Goal: Information Seeking & Learning: Learn about a topic

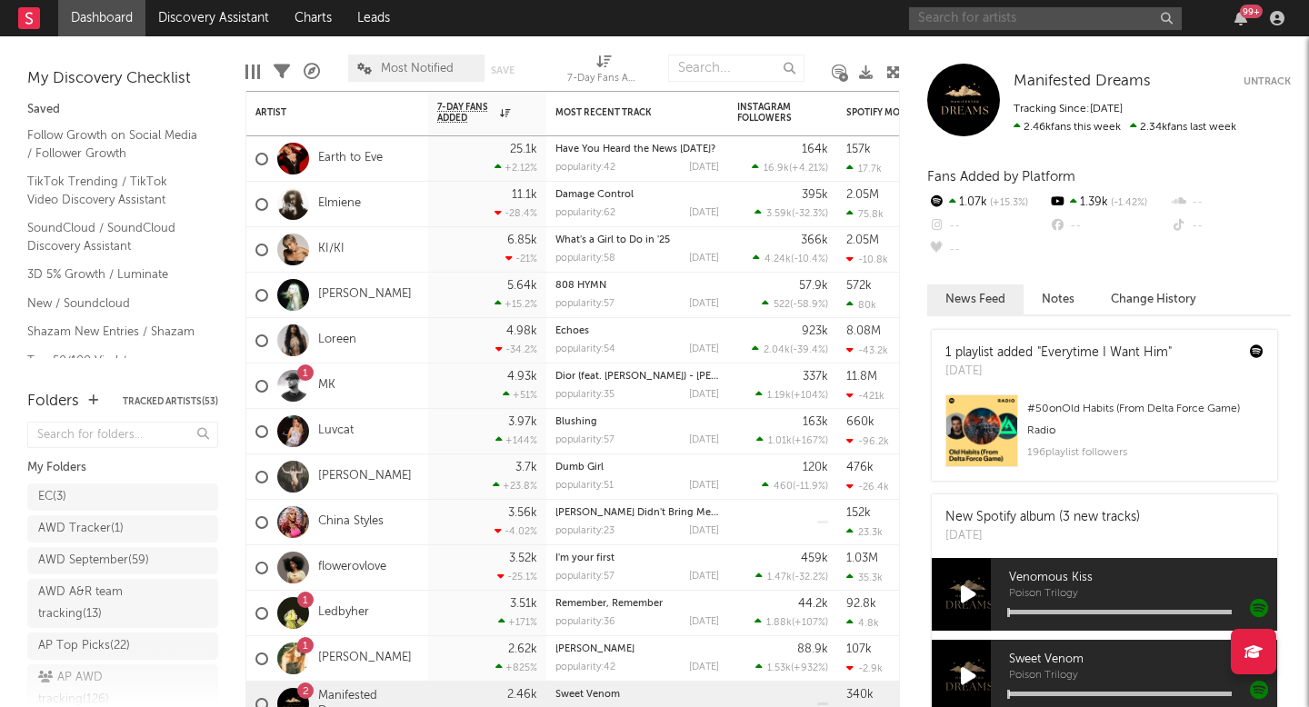
click at [1038, 24] on input "text" at bounding box center [1045, 18] width 273 height 23
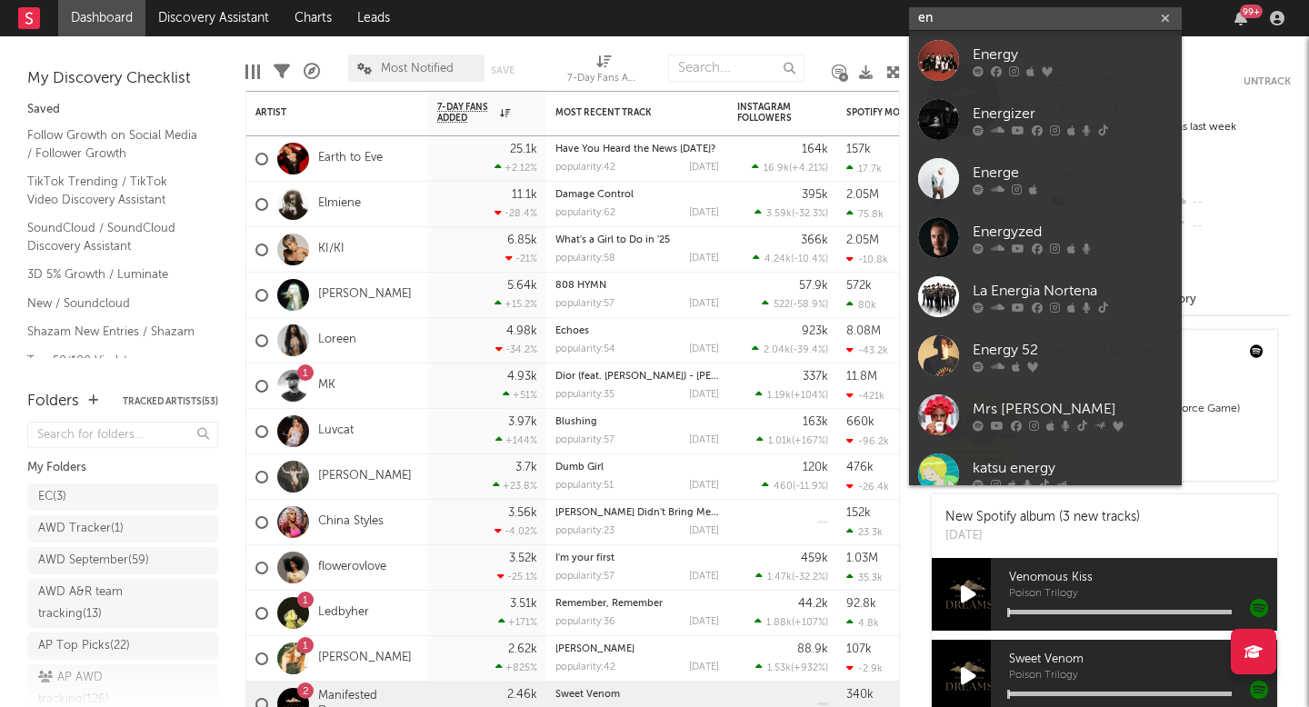
type input "e"
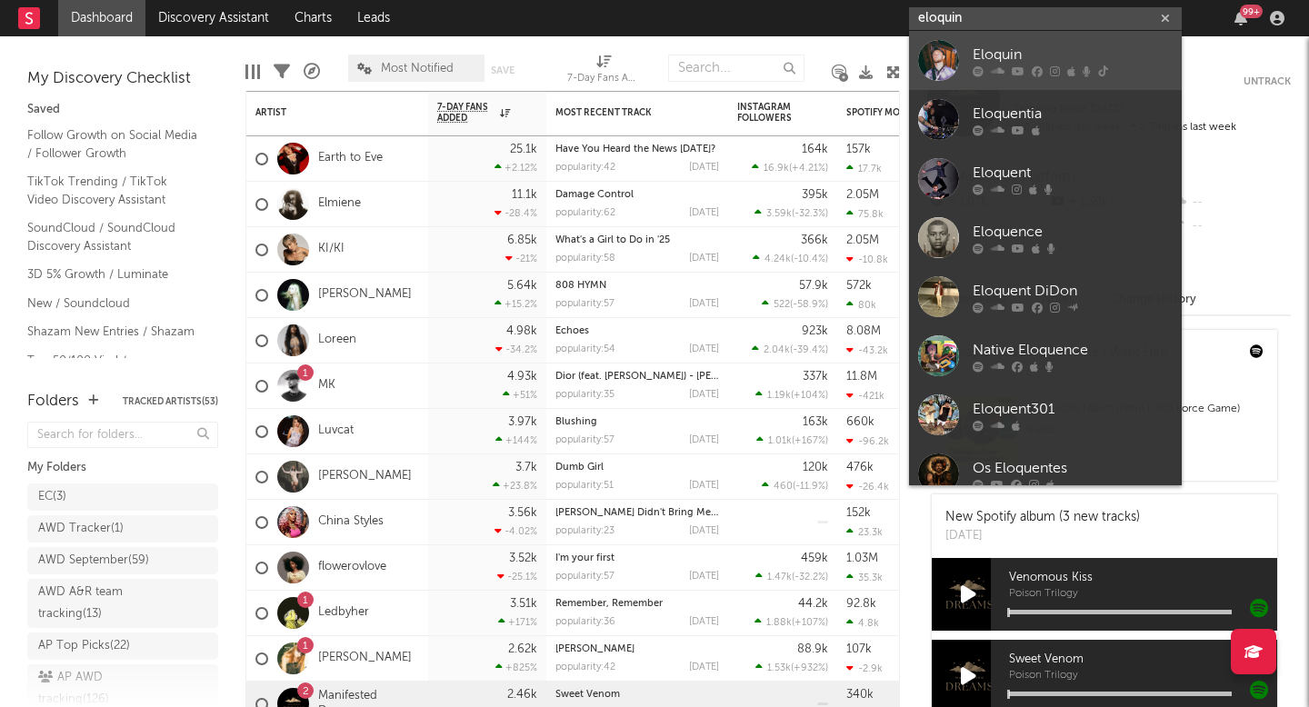
type input "eloquin"
click at [1088, 66] on icon at bounding box center [1086, 70] width 8 height 11
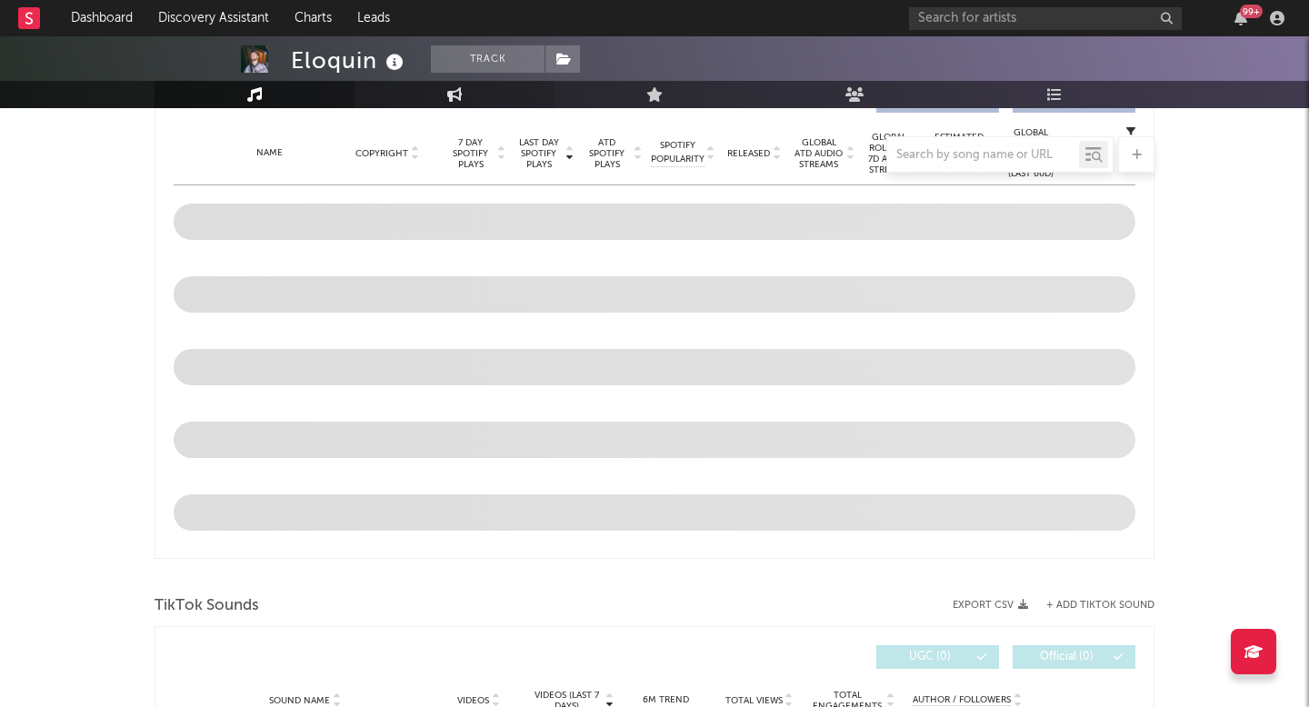
select select "1w"
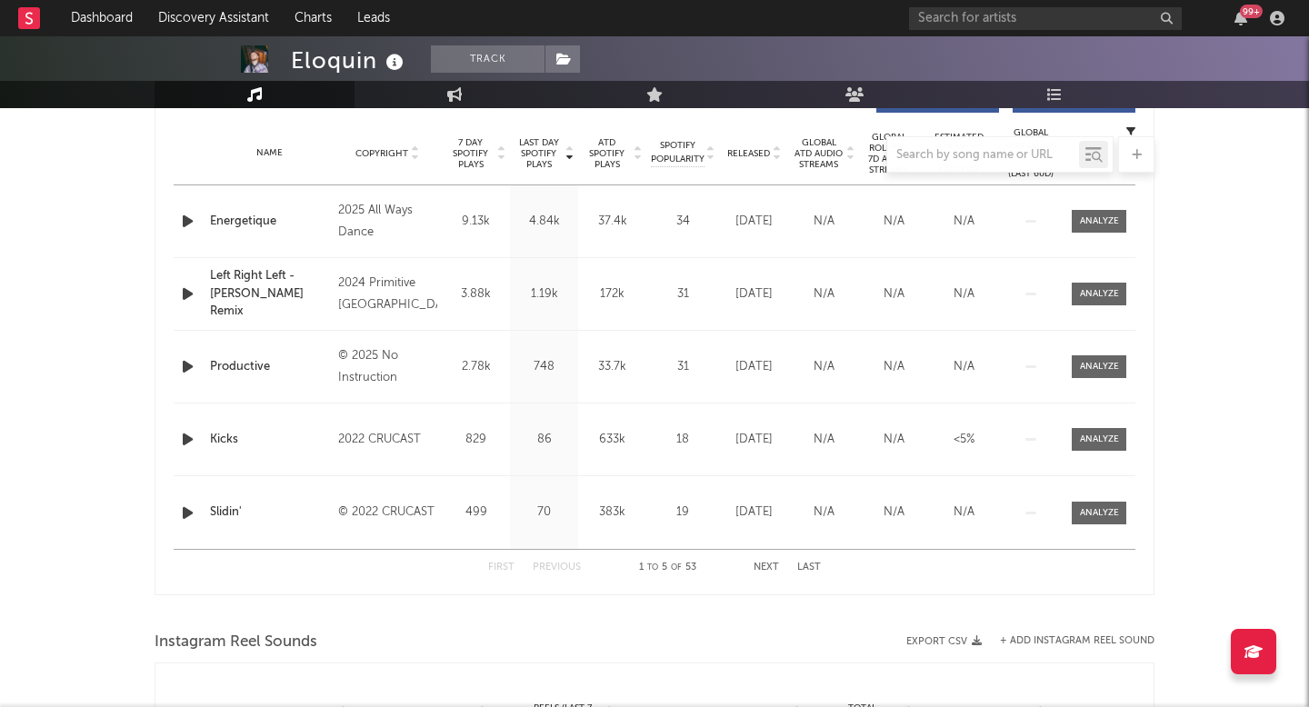
scroll to position [809, 0]
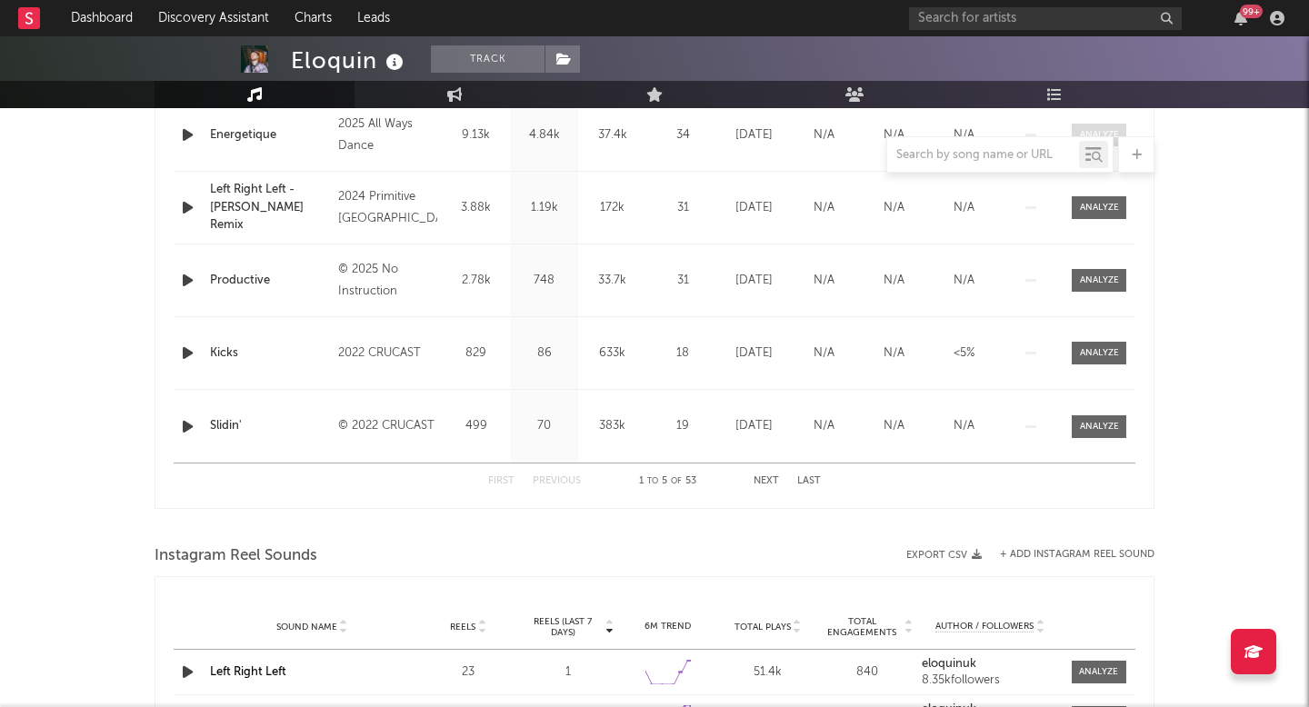
click at [1092, 131] on div at bounding box center [1099, 135] width 39 height 14
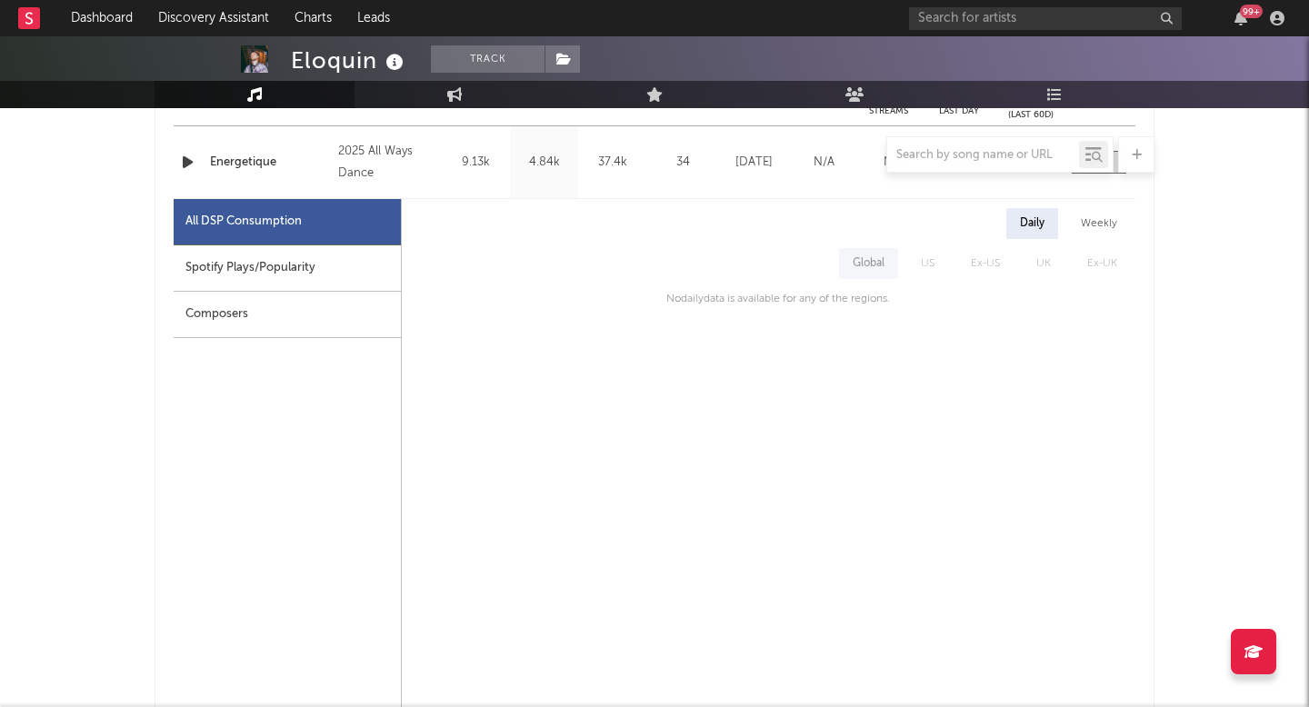
scroll to position [775, 0]
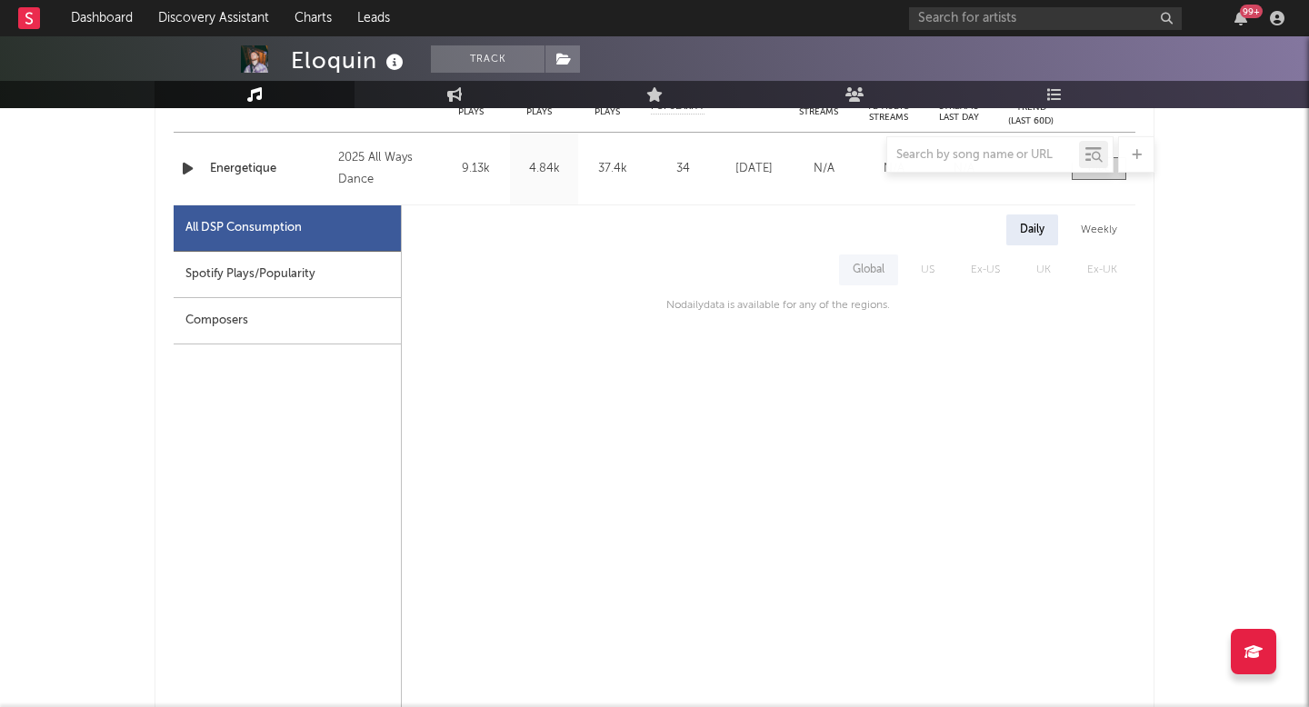
click at [271, 270] on div "Spotify Plays/Popularity" at bounding box center [287, 275] width 227 height 46
select select "1w"
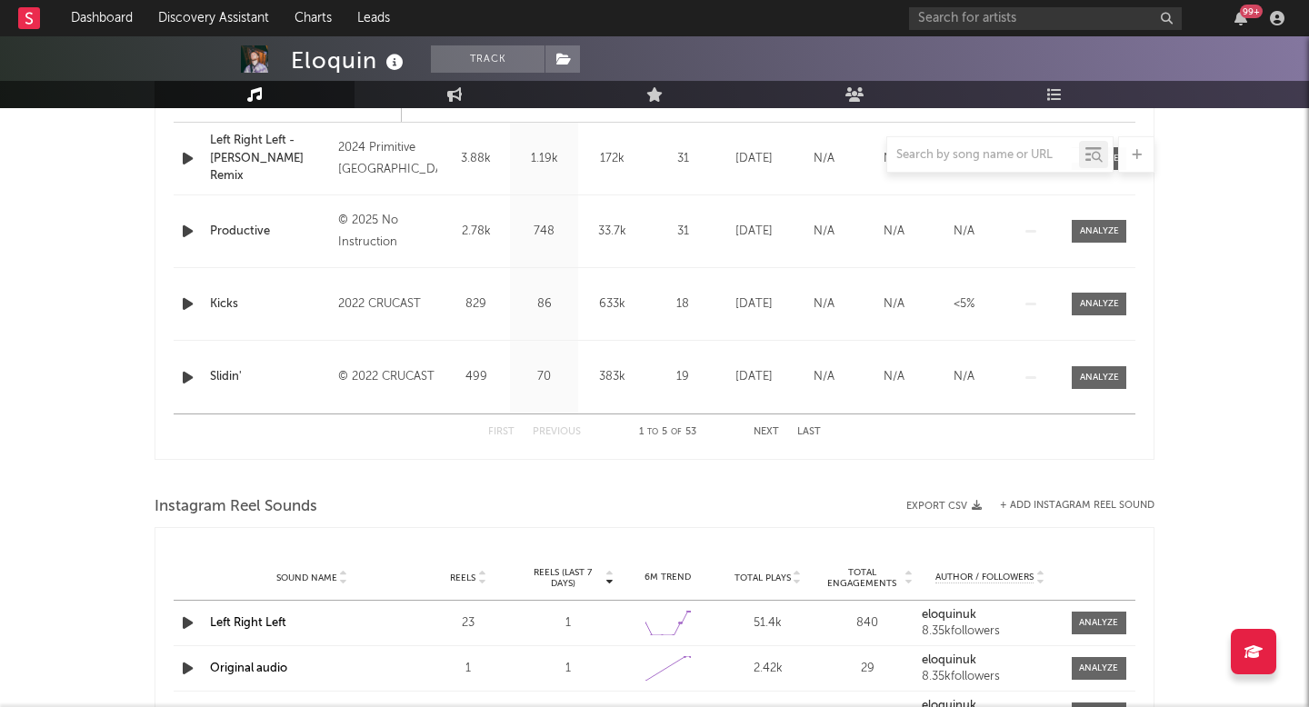
scroll to position [1716, 0]
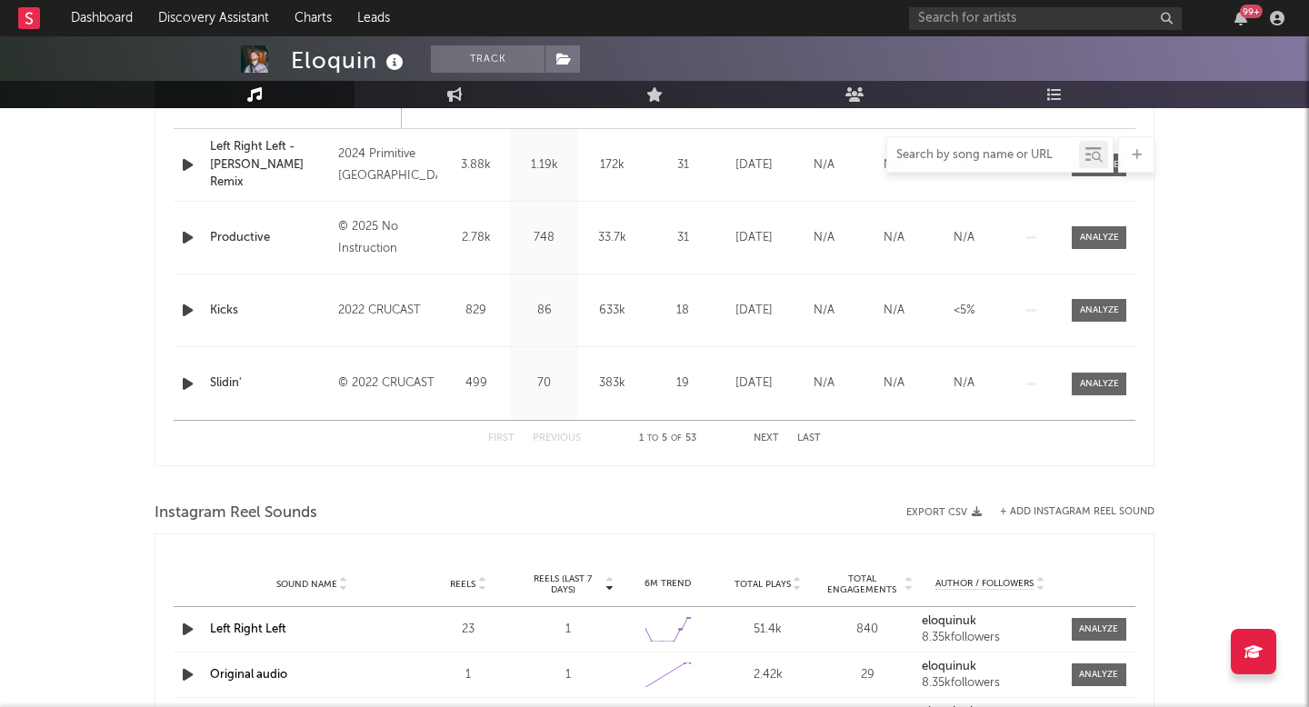
click at [958, 159] on input "text" at bounding box center [983, 155] width 192 height 15
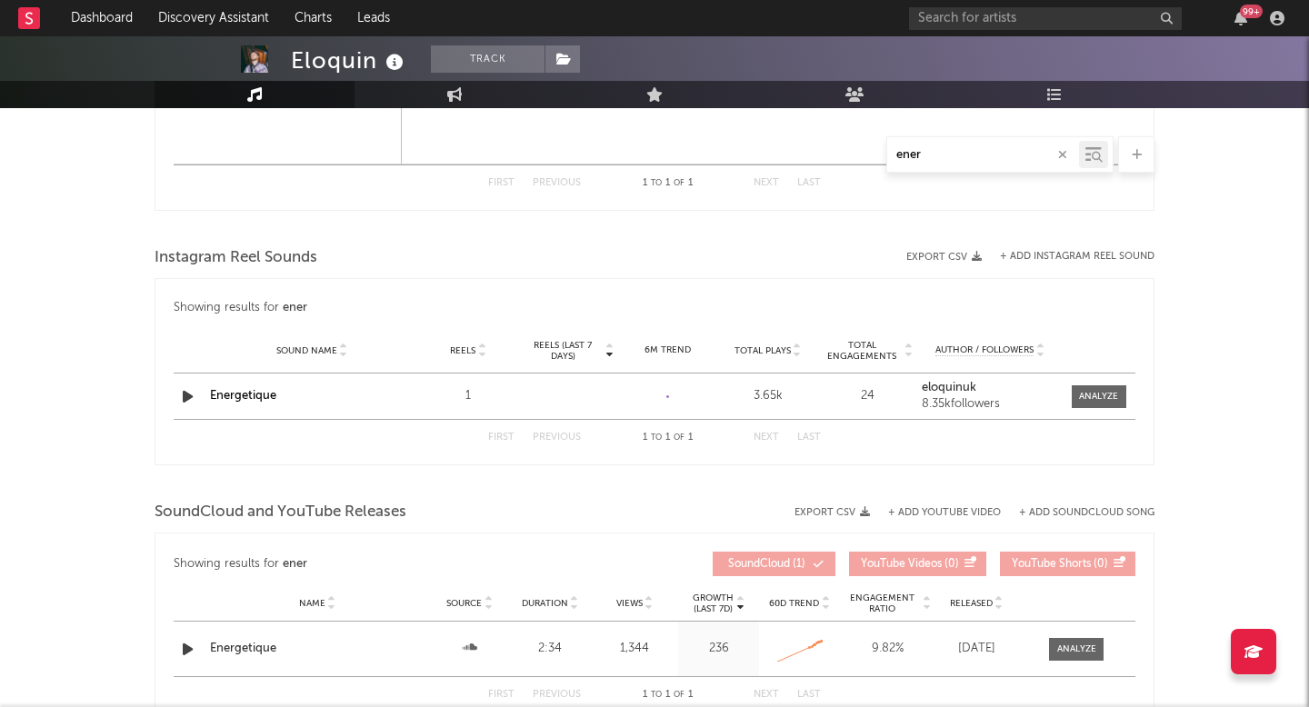
scroll to position [1655, 0]
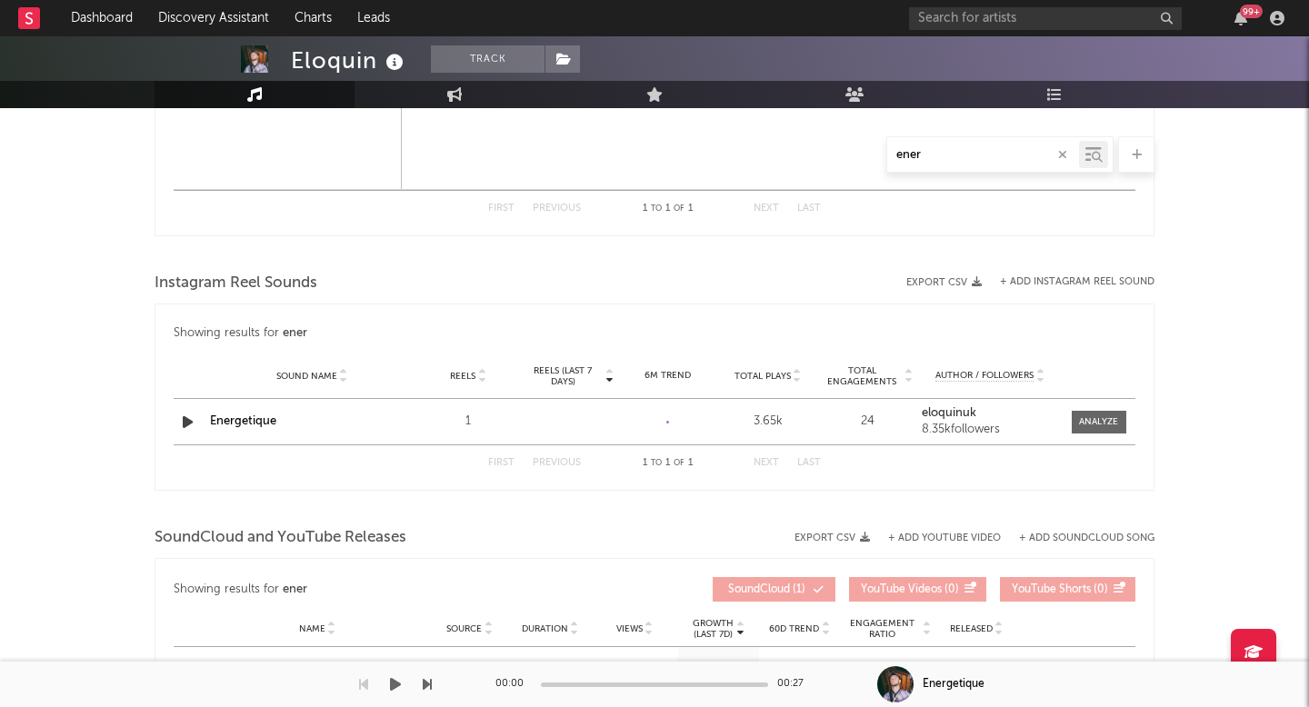
type input "ener"
click at [1067, 674] on div "Energetique" at bounding box center [1093, 684] width 432 height 45
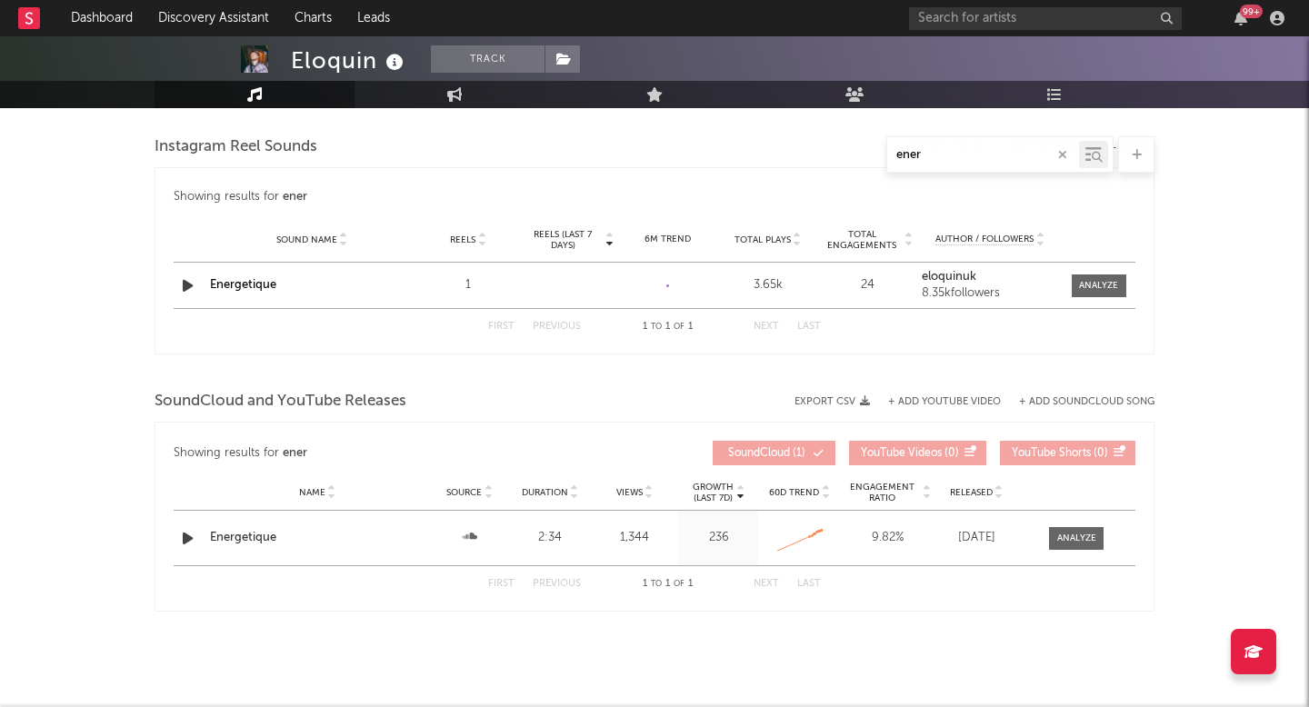
scroll to position [1832, 0]
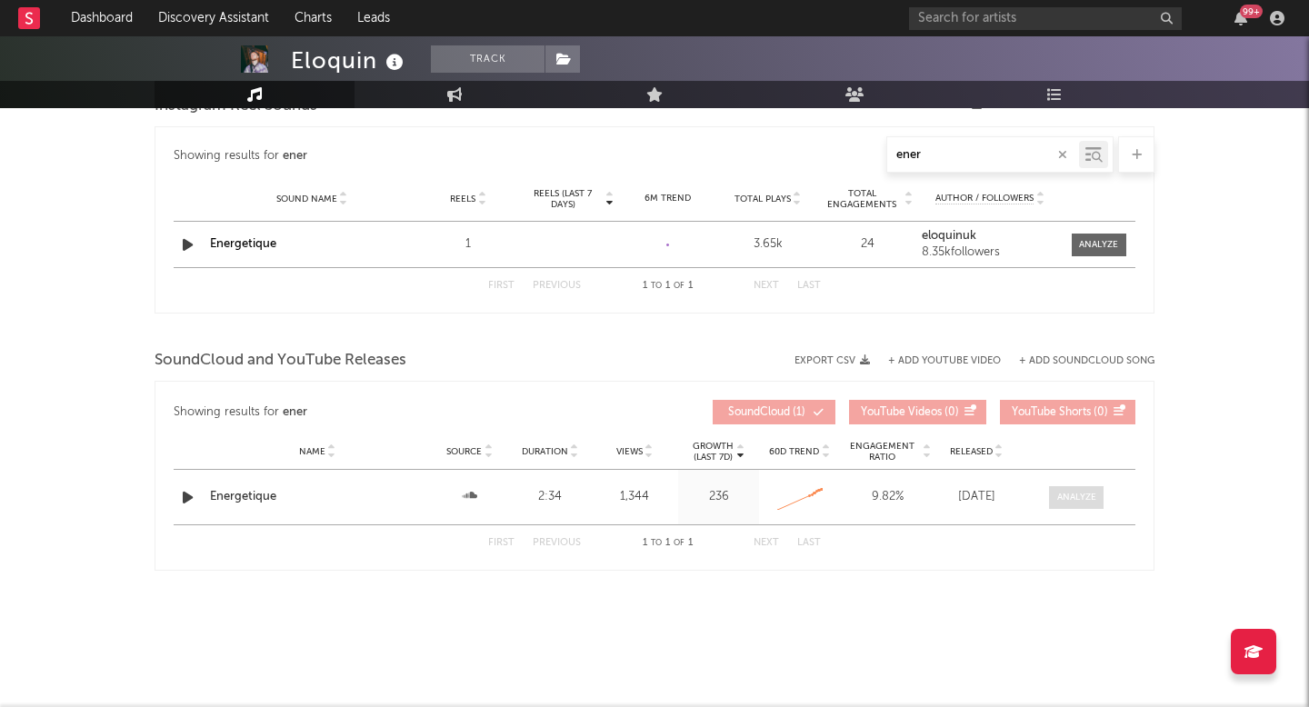
click at [1062, 496] on div at bounding box center [1076, 498] width 39 height 14
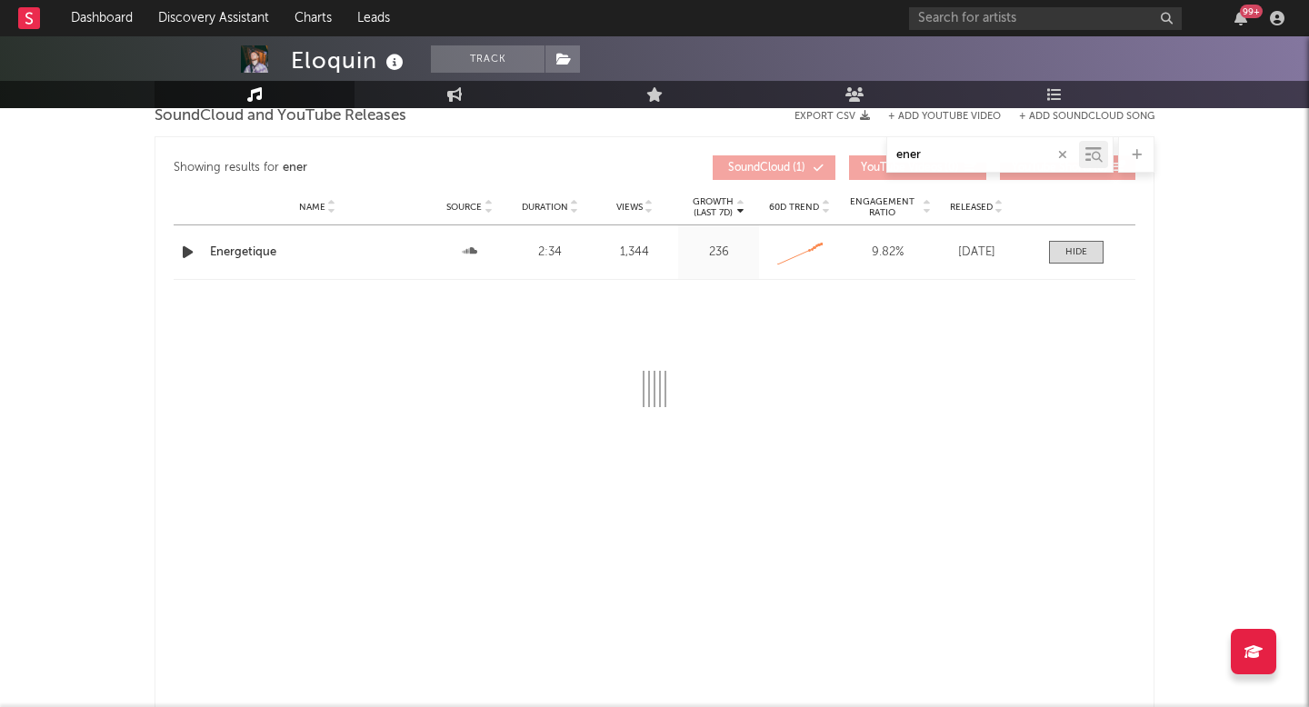
select select "All"
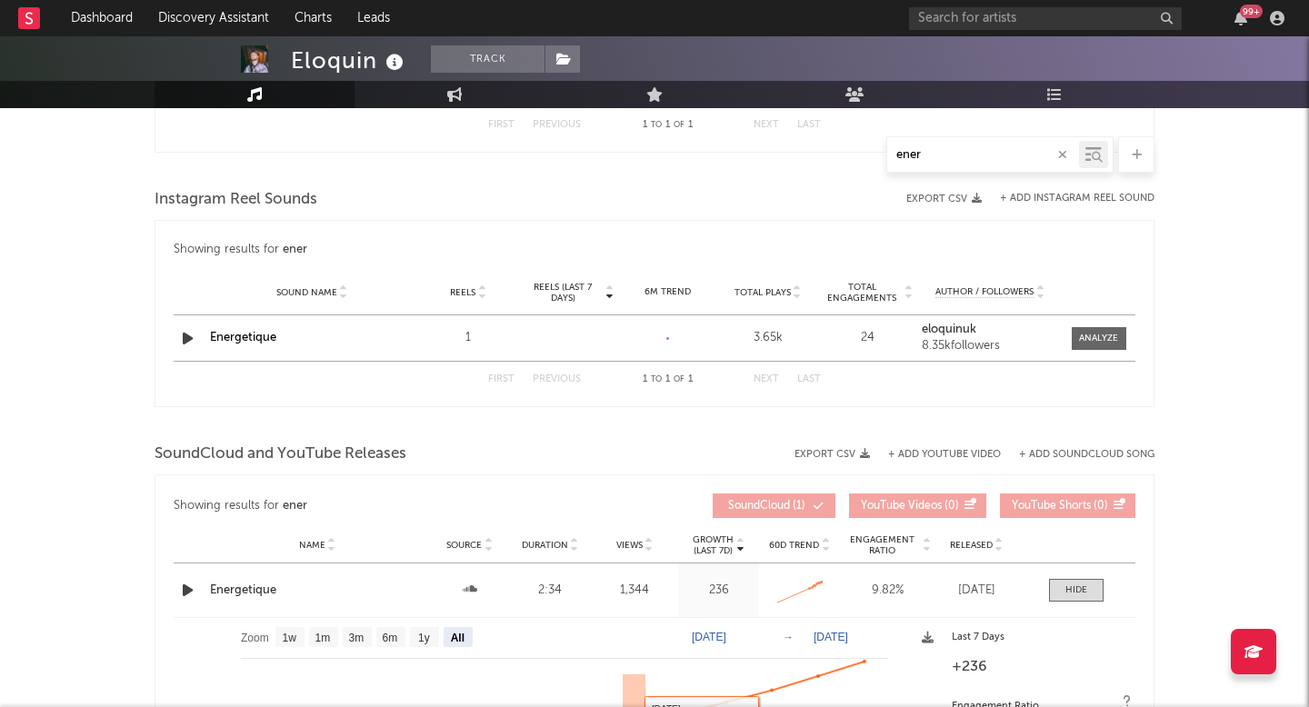
scroll to position [1716, 0]
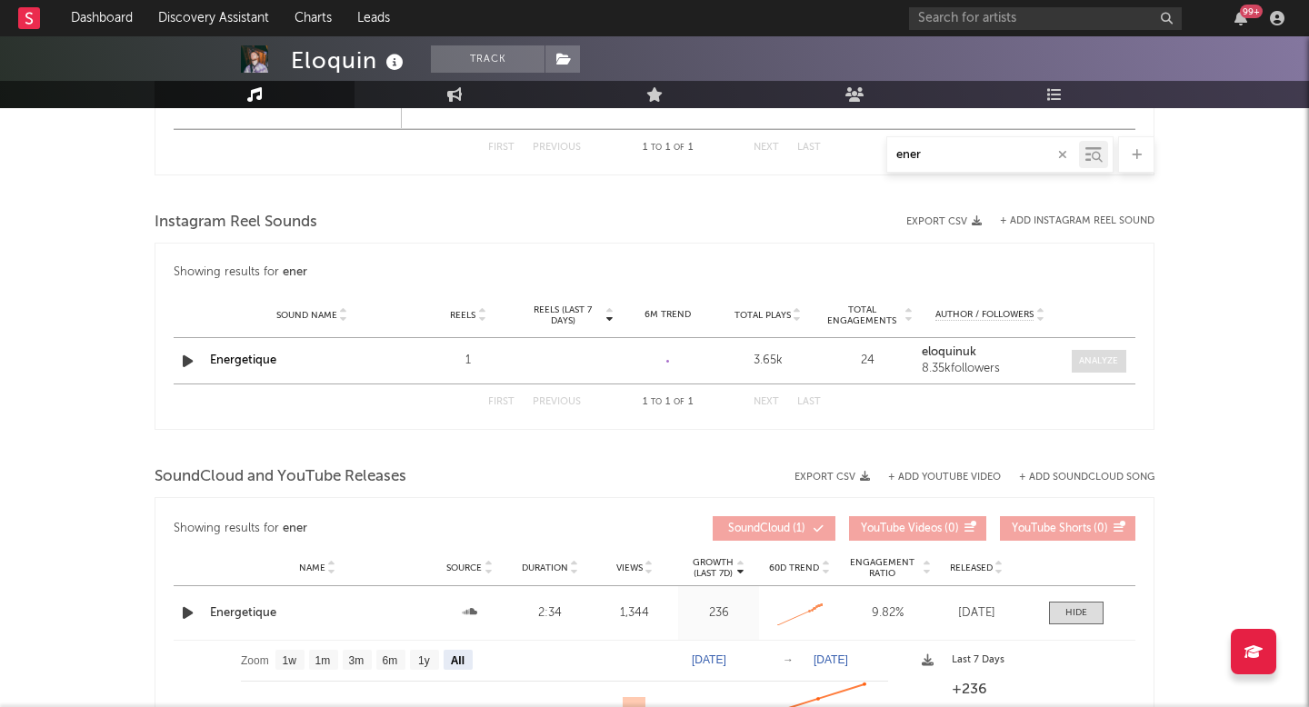
click at [1083, 360] on div at bounding box center [1098, 361] width 39 height 14
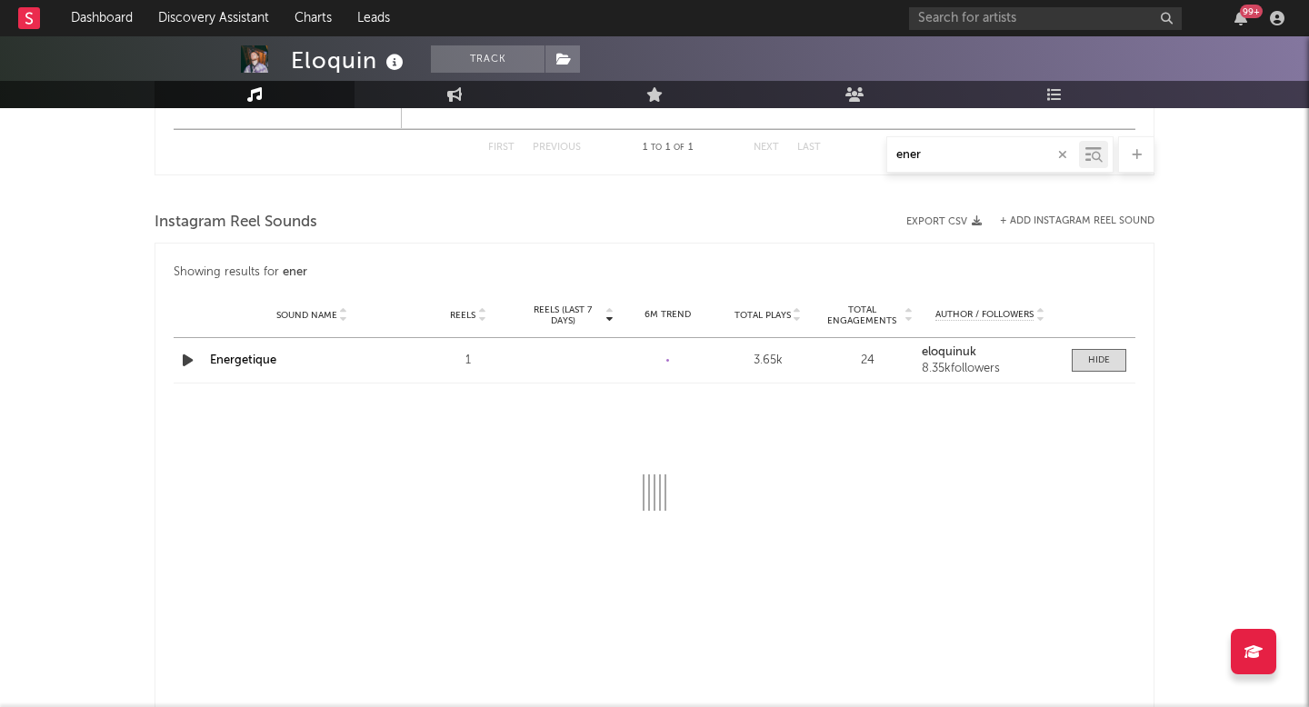
select select "1w"
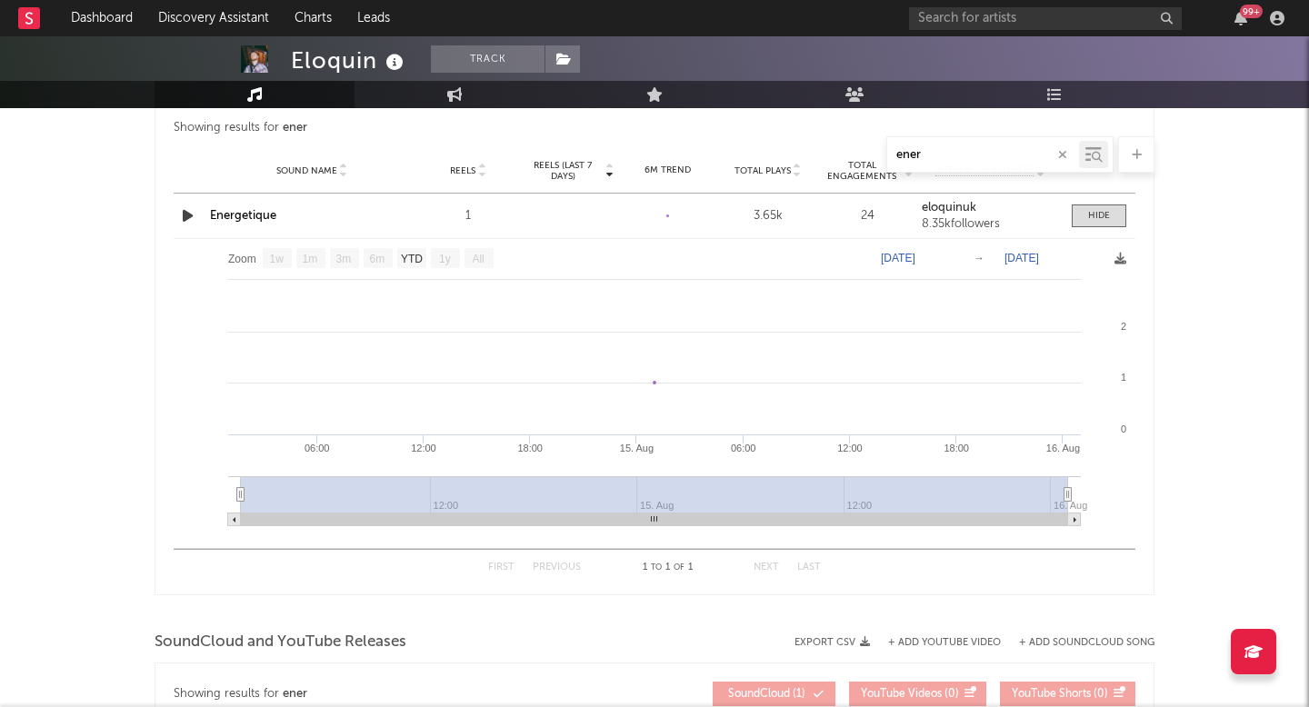
scroll to position [1861, 0]
click at [477, 219] on div "1" at bounding box center [468, 215] width 91 height 18
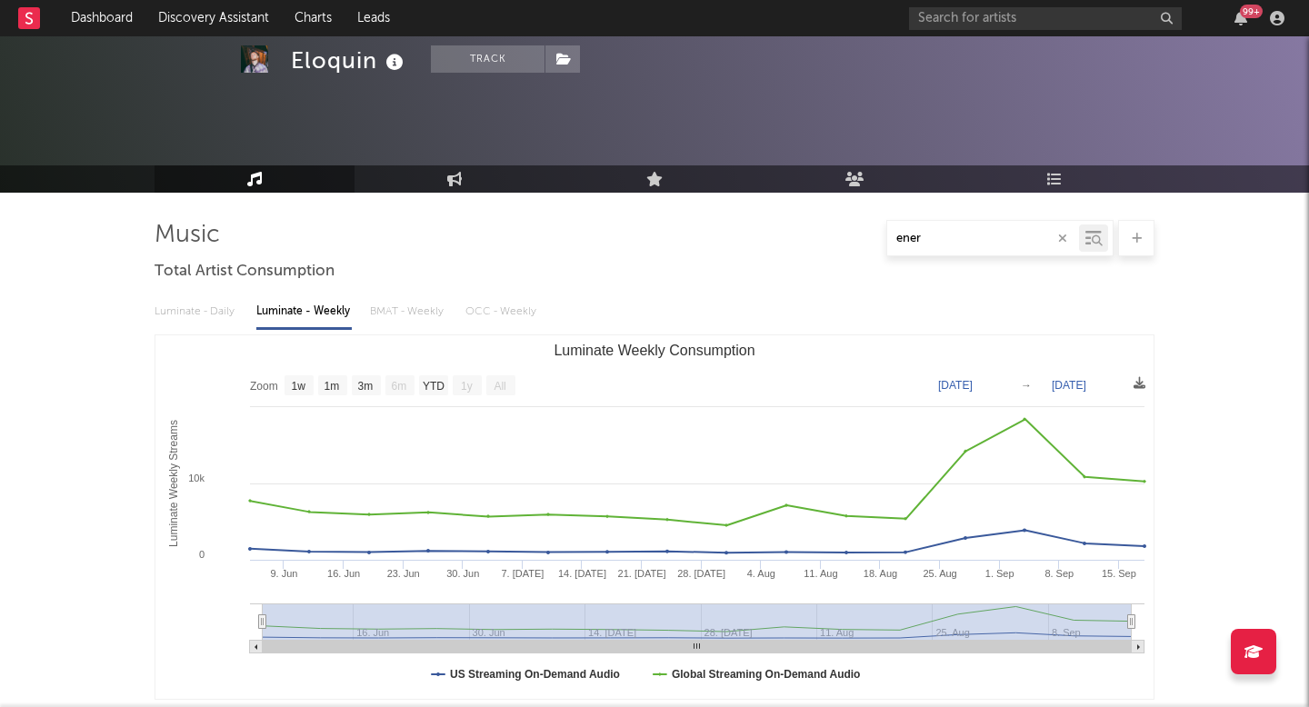
scroll to position [0, 0]
